Goal: Information Seeking & Learning: Check status

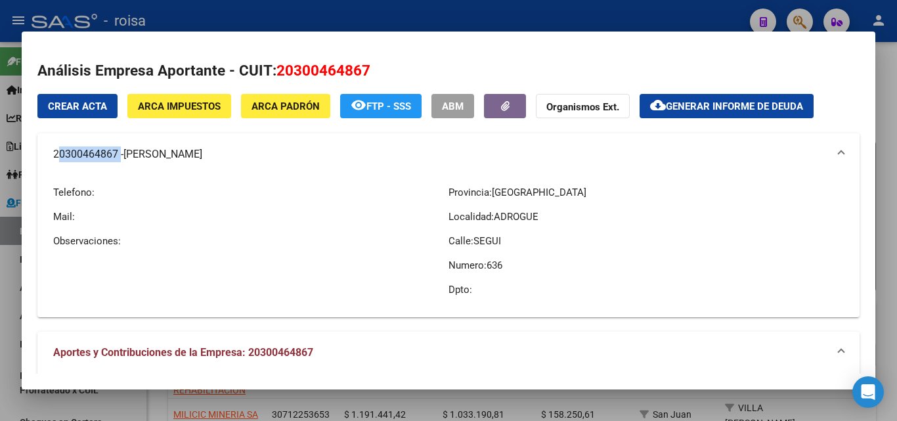
scroll to position [327, 0]
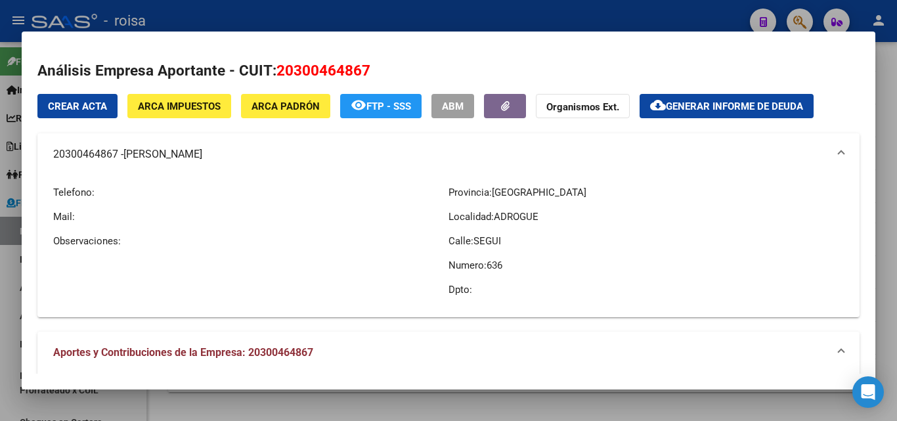
click at [10, 275] on div at bounding box center [448, 210] width 897 height 421
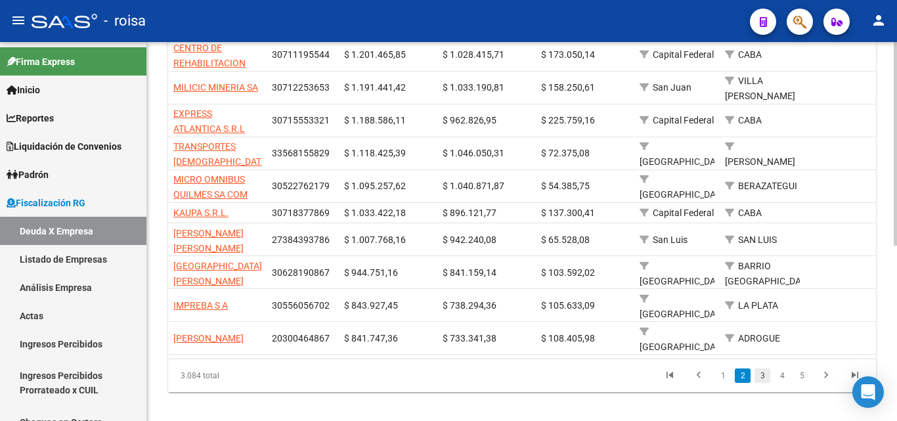
click at [764, 368] on link "3" at bounding box center [762, 375] width 16 height 14
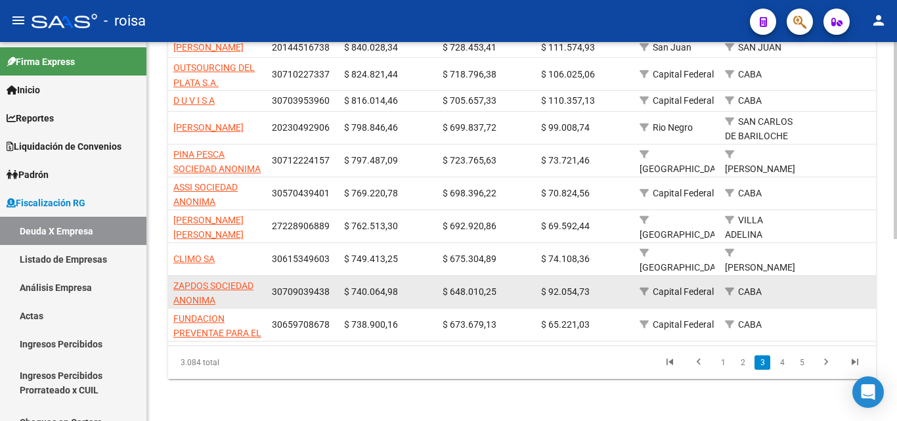
scroll to position [285, 0]
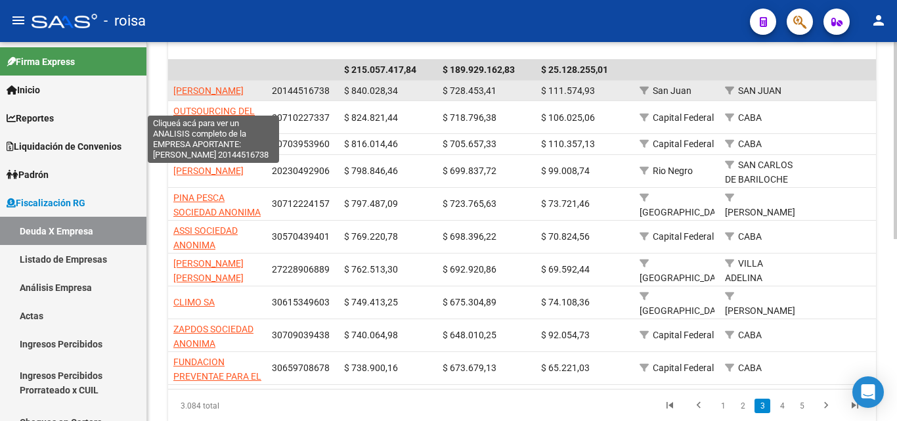
click at [206, 93] on span "[PERSON_NAME]" at bounding box center [208, 90] width 70 height 11
type textarea "20144516738"
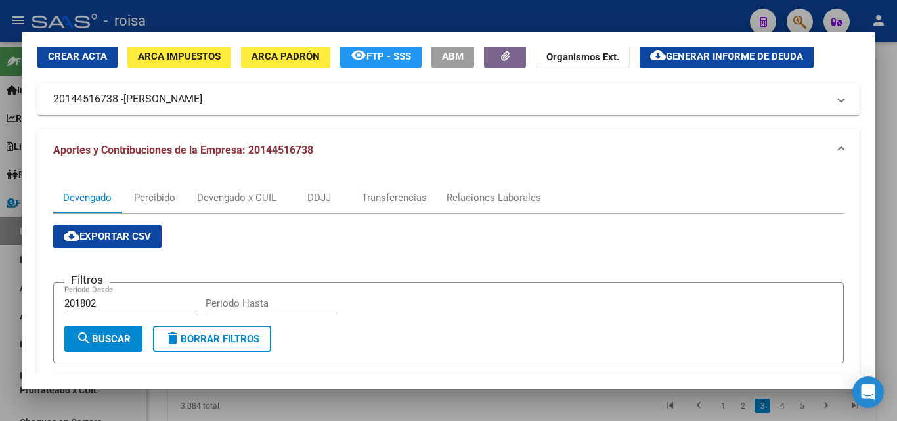
scroll to position [131, 0]
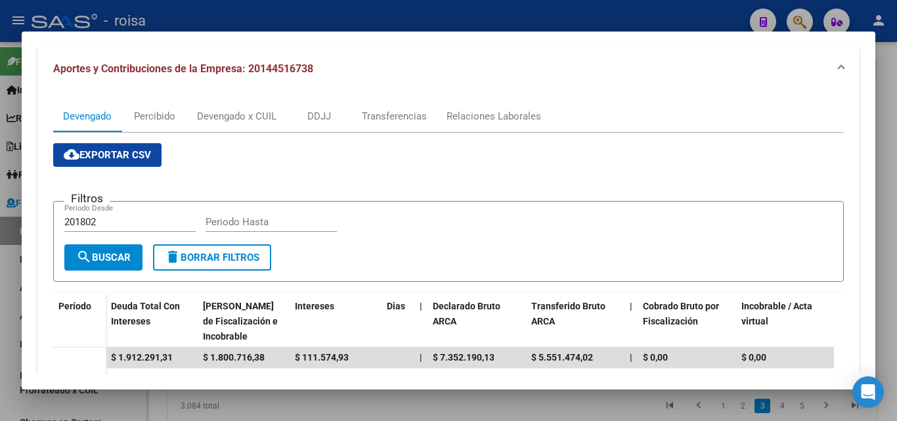
click at [106, 222] on input "201802" at bounding box center [129, 222] width 131 height 12
type input "202501"
type input "202507"
drag, startPoint x: 104, startPoint y: 258, endPoint x: 171, endPoint y: 258, distance: 67.0
click at [106, 258] on span "search Buscar" at bounding box center [103, 257] width 54 height 12
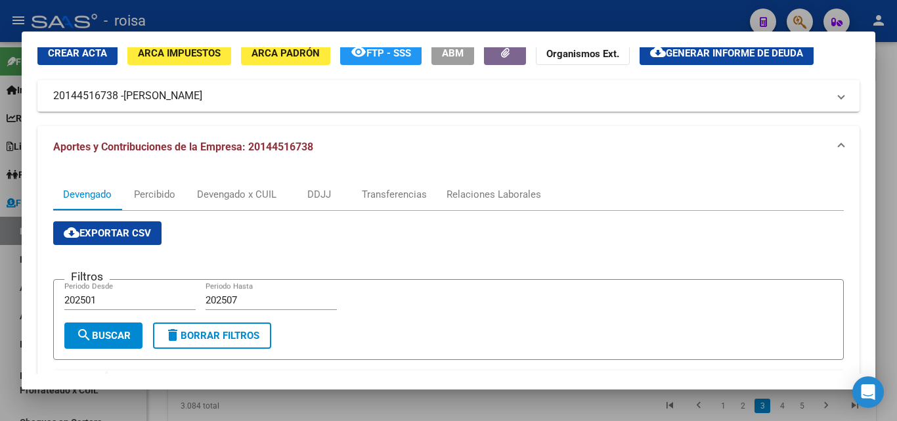
scroll to position [0, 0]
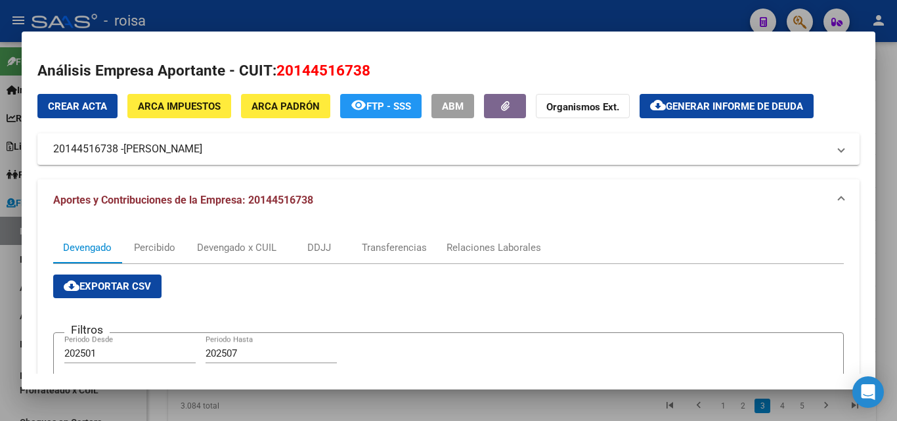
click at [732, 106] on span "Generar informe de deuda" at bounding box center [734, 106] width 137 height 12
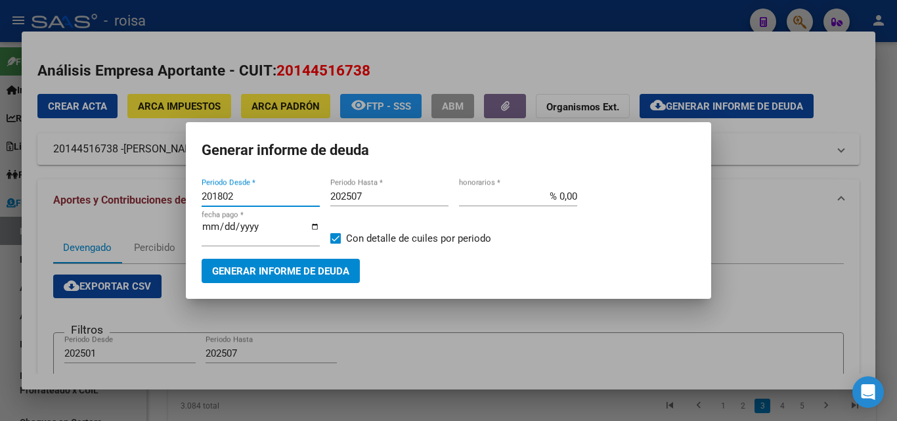
click at [236, 193] on input "201802" at bounding box center [261, 196] width 118 height 12
type input "202501"
click at [559, 192] on input "% 0,00" at bounding box center [518, 196] width 118 height 12
type input "% 10,00"
click at [287, 273] on span "Generar informe de deuda" at bounding box center [280, 271] width 137 height 12
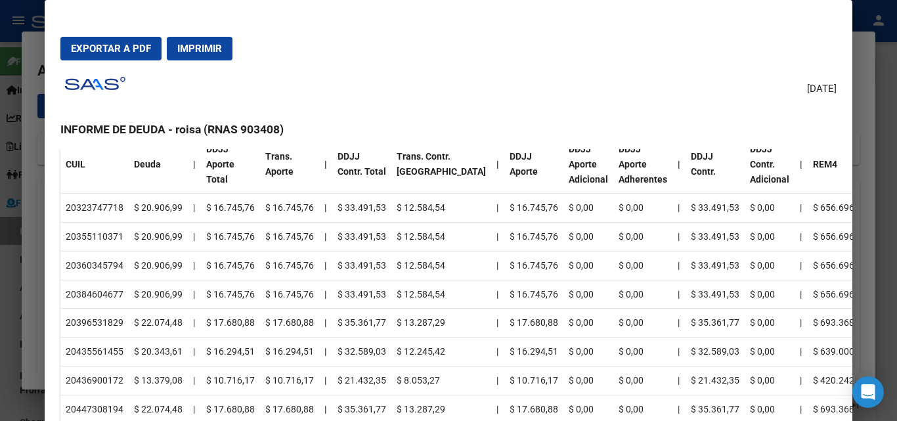
scroll to position [1247, 0]
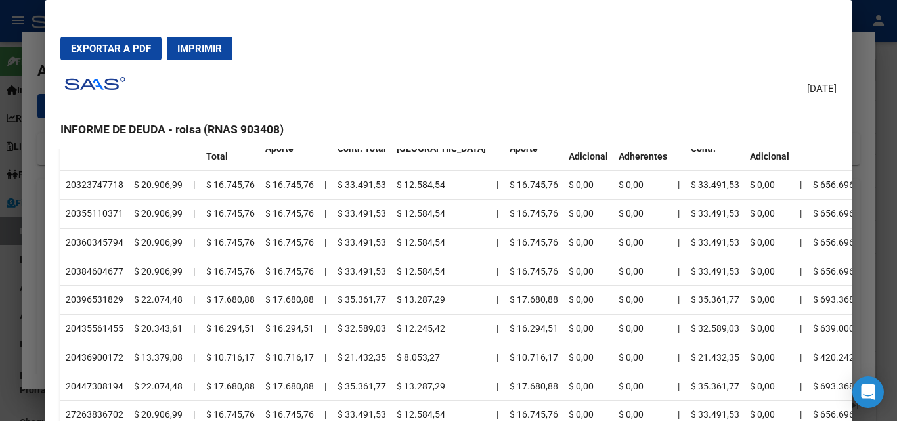
drag, startPoint x: 75, startPoint y: 183, endPoint x: 117, endPoint y: 183, distance: 42.0
click at [117, 183] on td "20323747718" at bounding box center [94, 185] width 68 height 29
copy td "32374771"
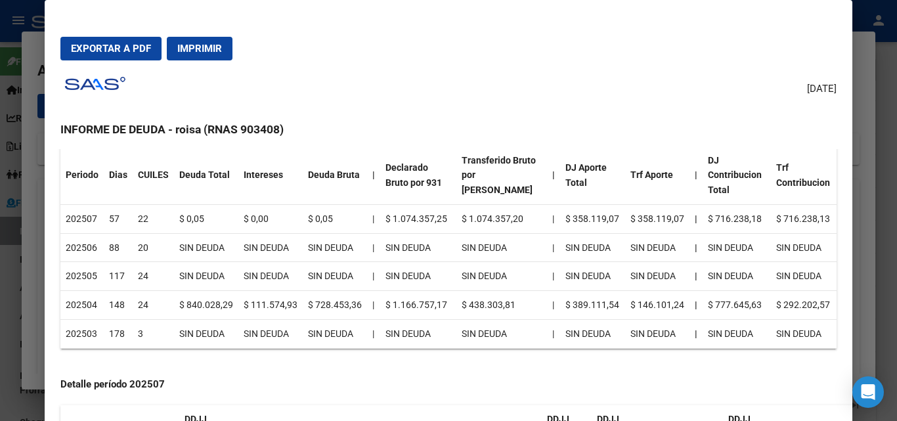
scroll to position [0, 0]
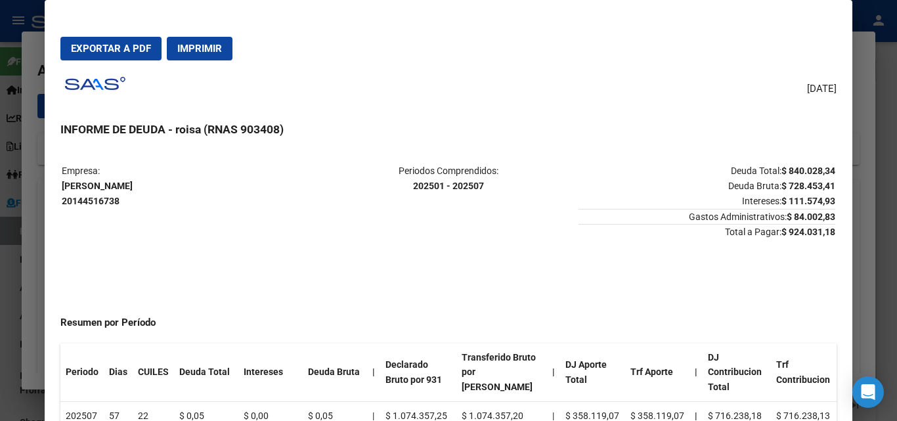
click at [134, 56] on button "Exportar a PDF" at bounding box center [110, 49] width 101 height 24
click at [28, 274] on div at bounding box center [448, 210] width 897 height 421
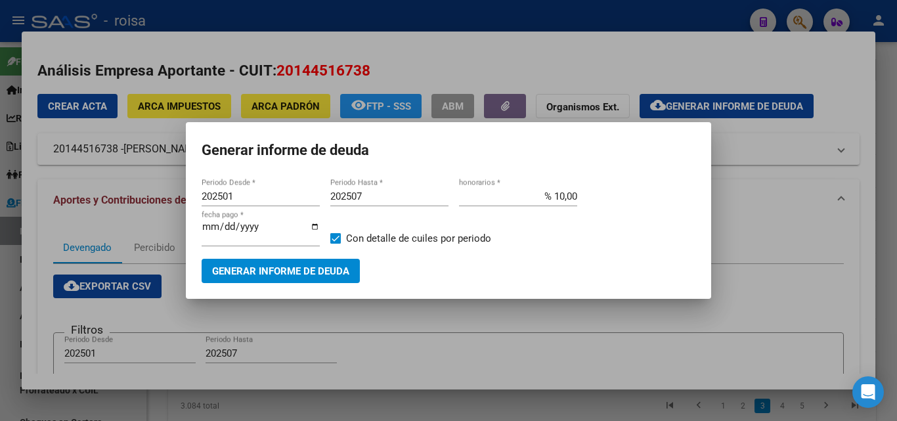
click at [32, 266] on div at bounding box center [448, 210] width 897 height 421
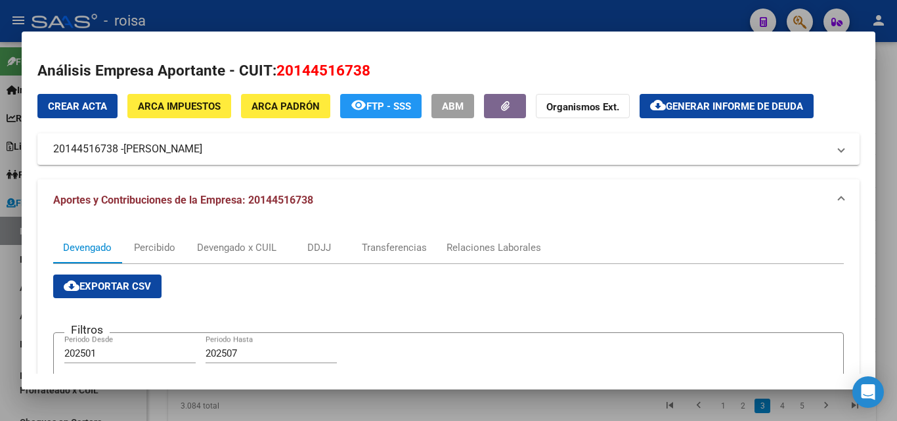
click at [297, 108] on span "ARCA Padrón" at bounding box center [285, 106] width 68 height 12
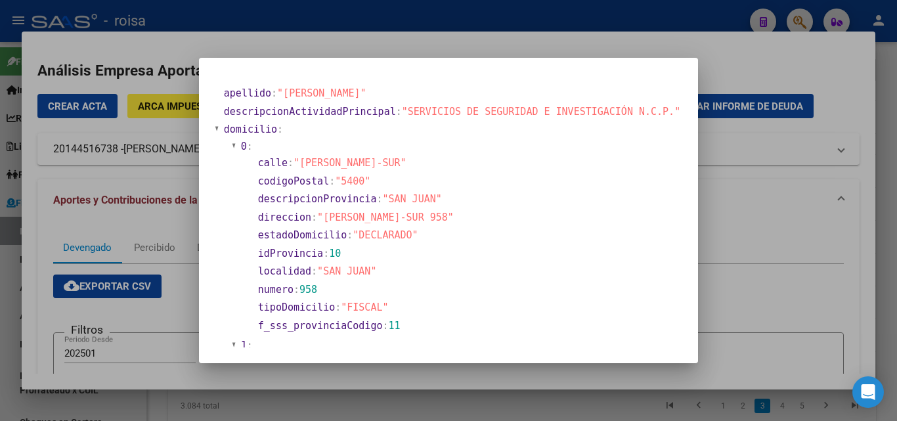
drag, startPoint x: 334, startPoint y: 217, endPoint x: 416, endPoint y: 217, distance: 81.4
click at [416, 217] on span ""[PERSON_NAME]-SUR 958"" at bounding box center [385, 217] width 137 height 12
copy span "[PERSON_NAME]-SUR 958"
drag, startPoint x: 66, startPoint y: 214, endPoint x: 73, endPoint y: 213, distance: 6.7
click at [66, 214] on div at bounding box center [448, 210] width 897 height 421
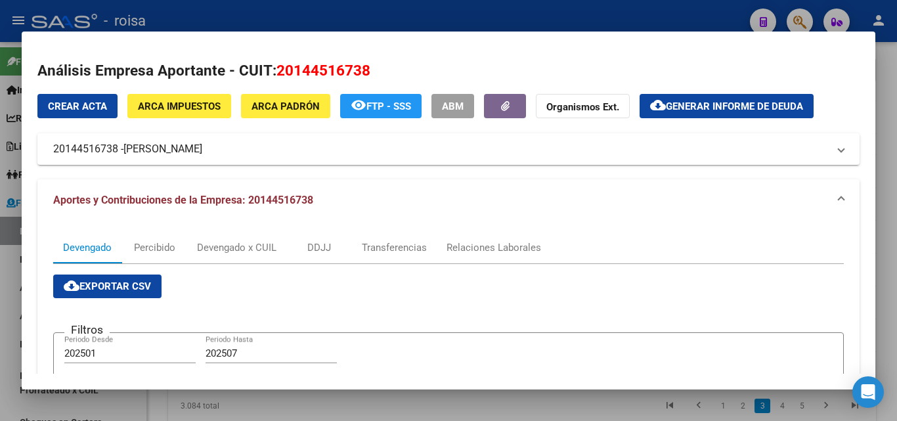
click at [284, 105] on span "ARCA Padrón" at bounding box center [285, 106] width 68 height 12
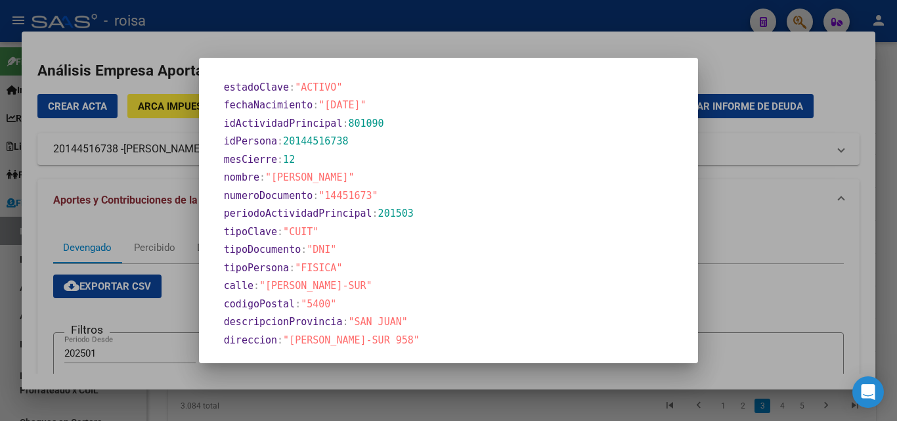
scroll to position [588, 0]
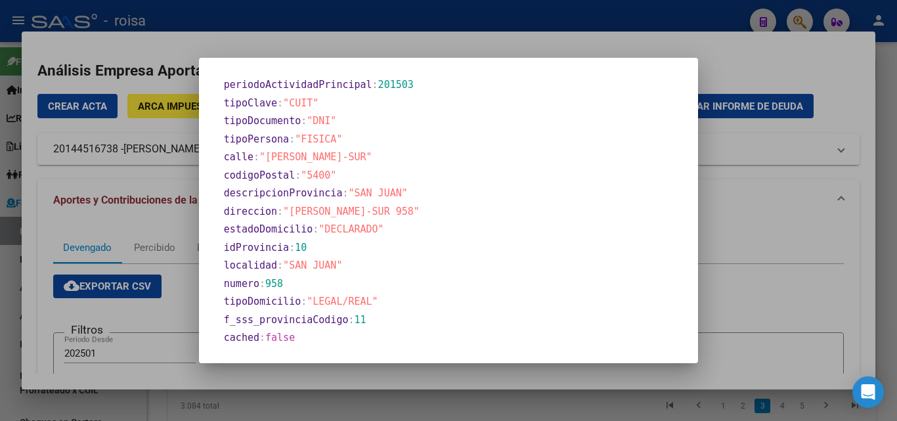
click at [66, 171] on div at bounding box center [448, 210] width 897 height 421
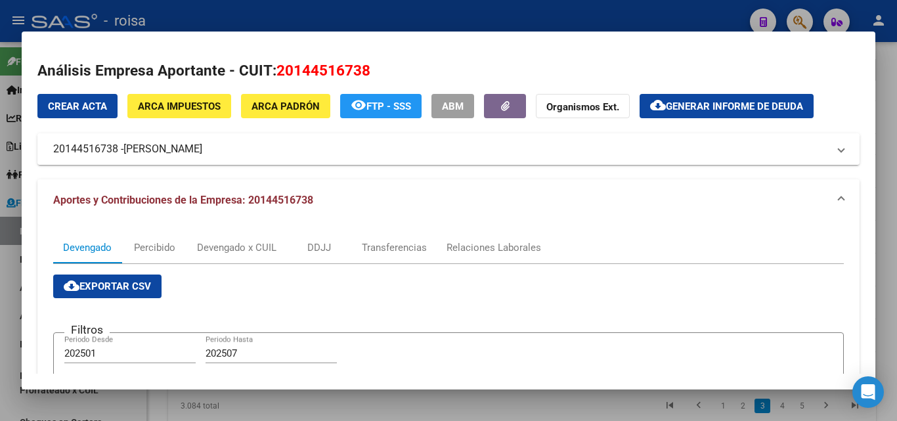
drag, startPoint x: 50, startPoint y: 150, endPoint x: 115, endPoint y: 152, distance: 65.0
click at [115, 152] on mat-expansion-panel-header "20144516738 - [PERSON_NAME]" at bounding box center [448, 149] width 822 height 32
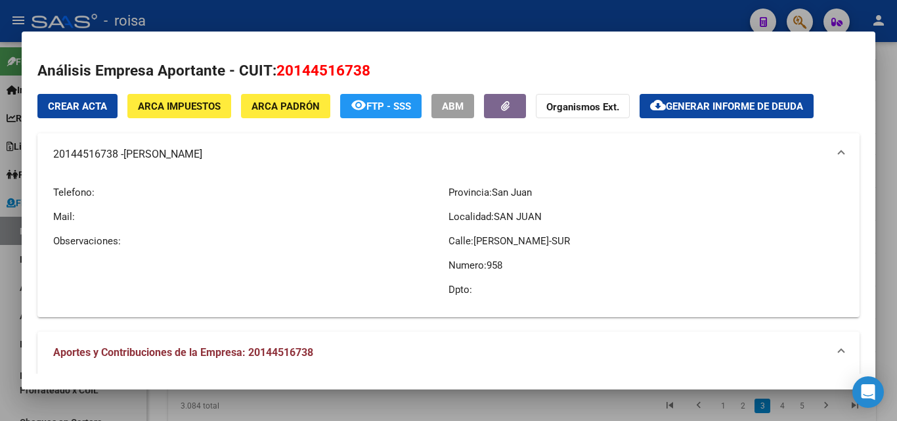
copy mat-panel-title "2014451673"
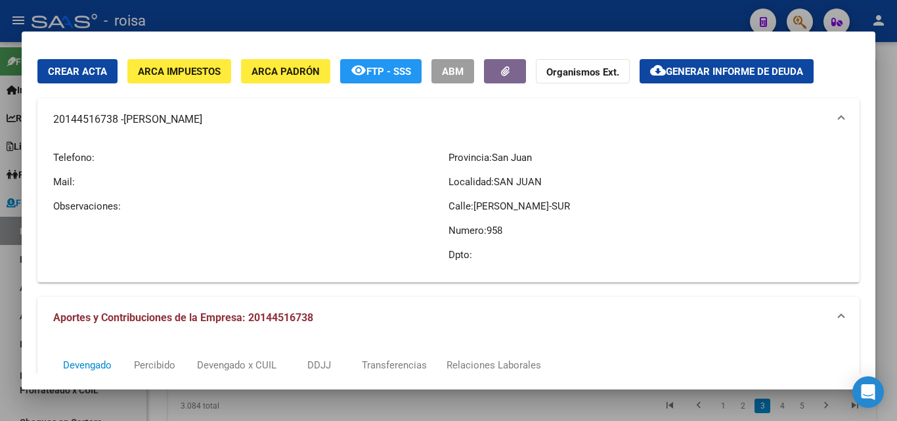
scroll to position [0, 0]
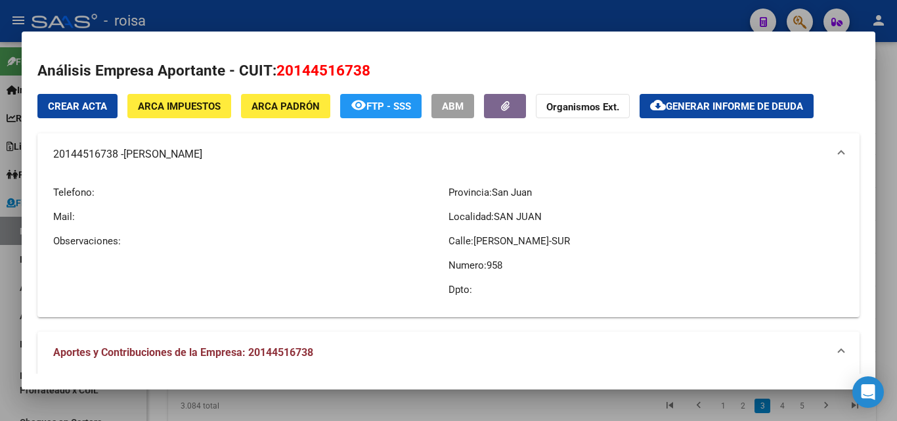
click at [13, 269] on div at bounding box center [448, 210] width 897 height 421
